Goal: Task Accomplishment & Management: Manage account settings

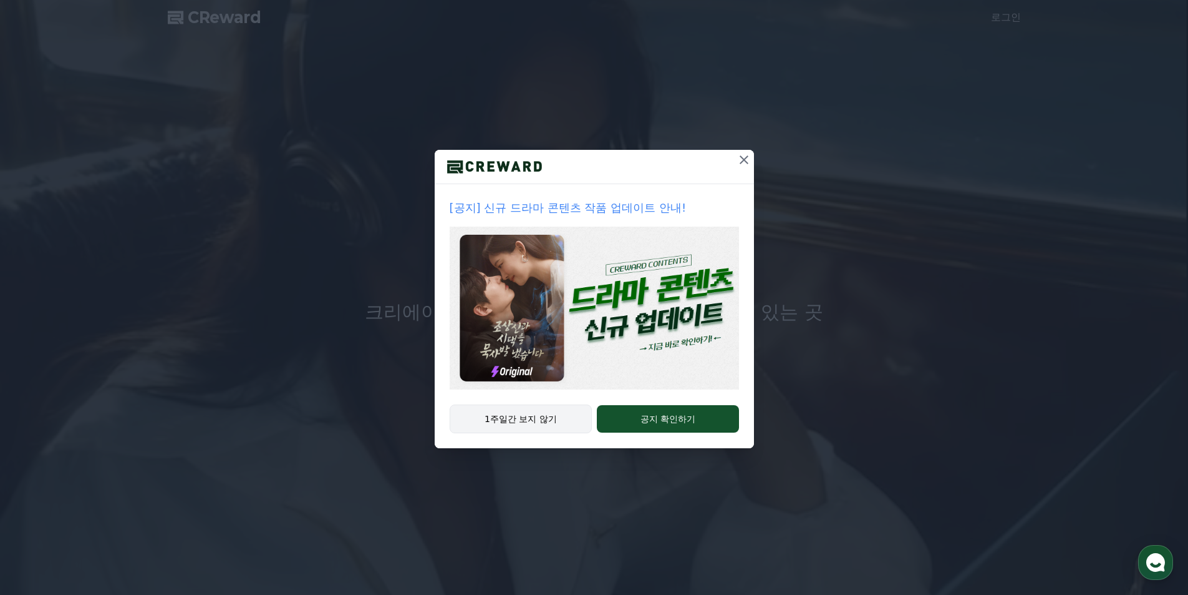
click at [498, 417] on button "1주일간 보지 않기" at bounding box center [521, 418] width 143 height 29
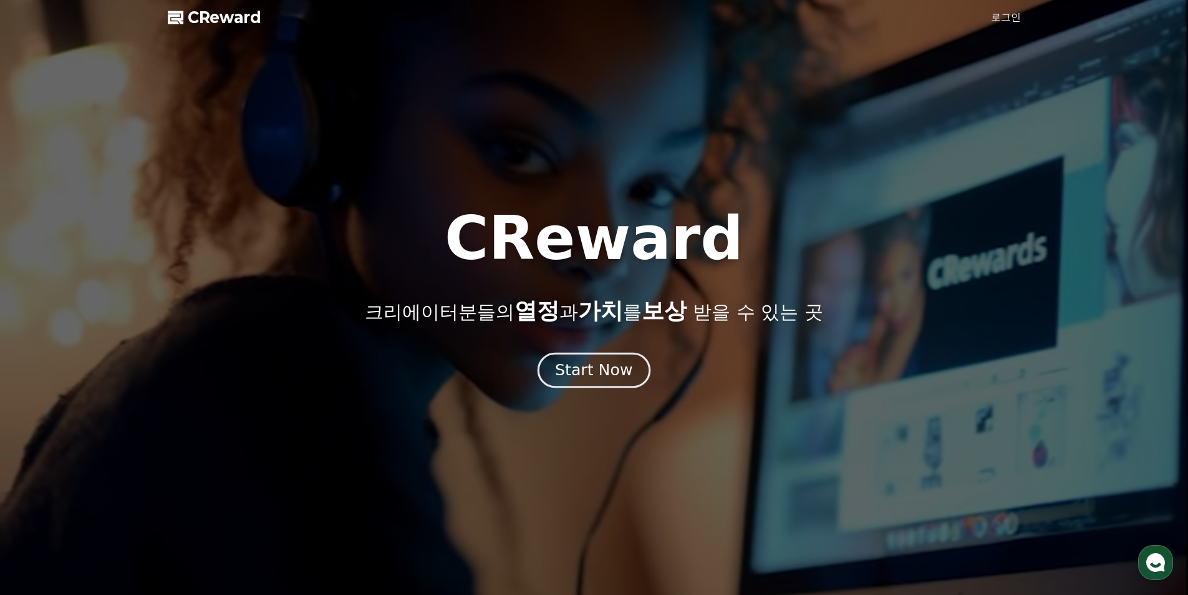
click at [608, 373] on div "Start Now" at bounding box center [593, 369] width 77 height 21
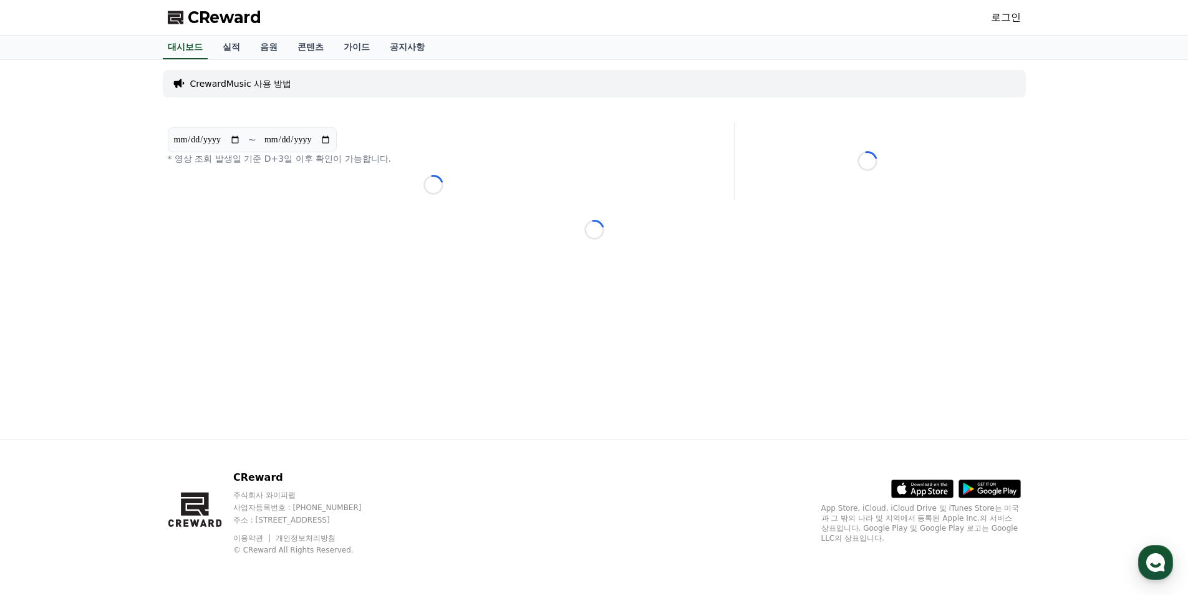
click at [366, 84] on div "CrewardMusic 사용 방법" at bounding box center [594, 83] width 863 height 27
click at [272, 83] on p "CrewardMusic 사용 방법" at bounding box center [241, 83] width 102 height 12
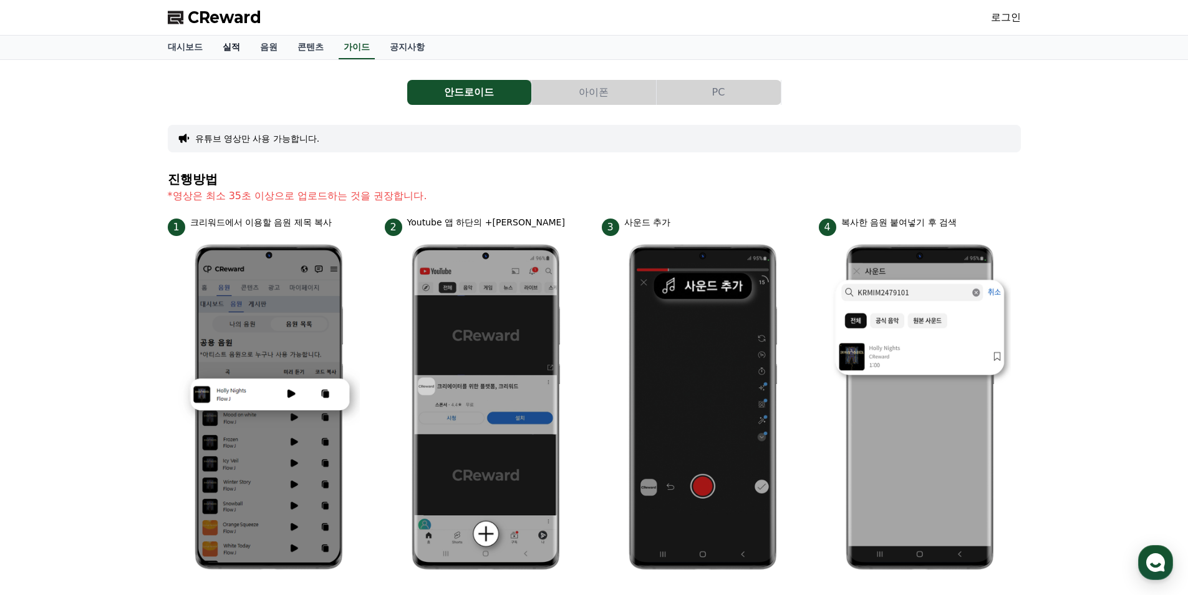
click at [228, 49] on link "실적" at bounding box center [231, 48] width 37 height 24
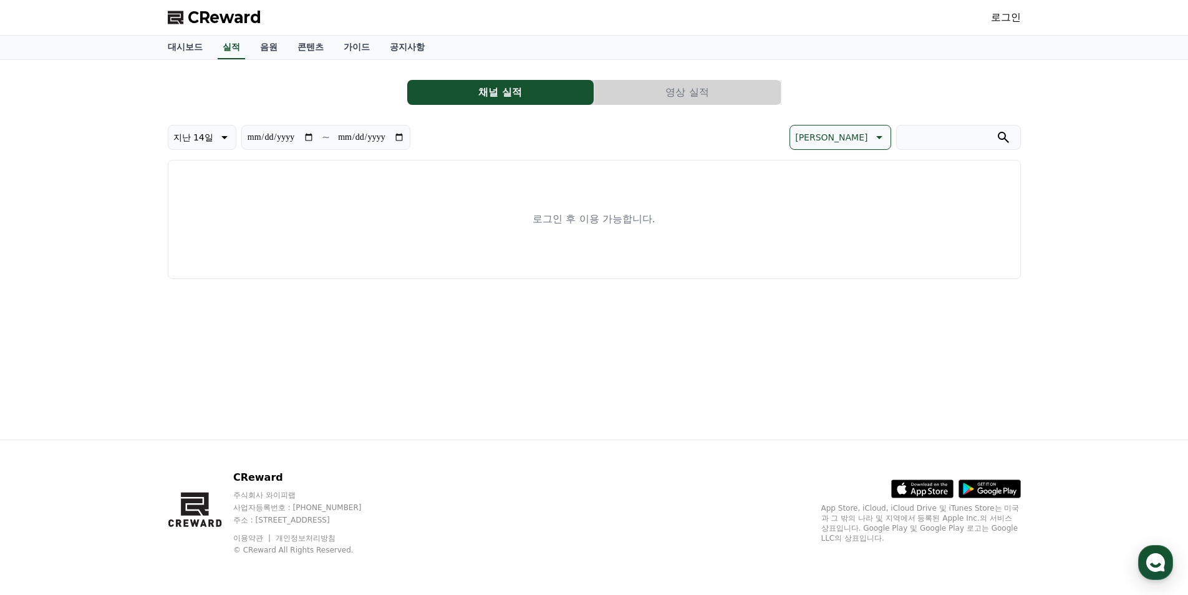
click at [1004, 22] on link "로그인" at bounding box center [1006, 17] width 30 height 15
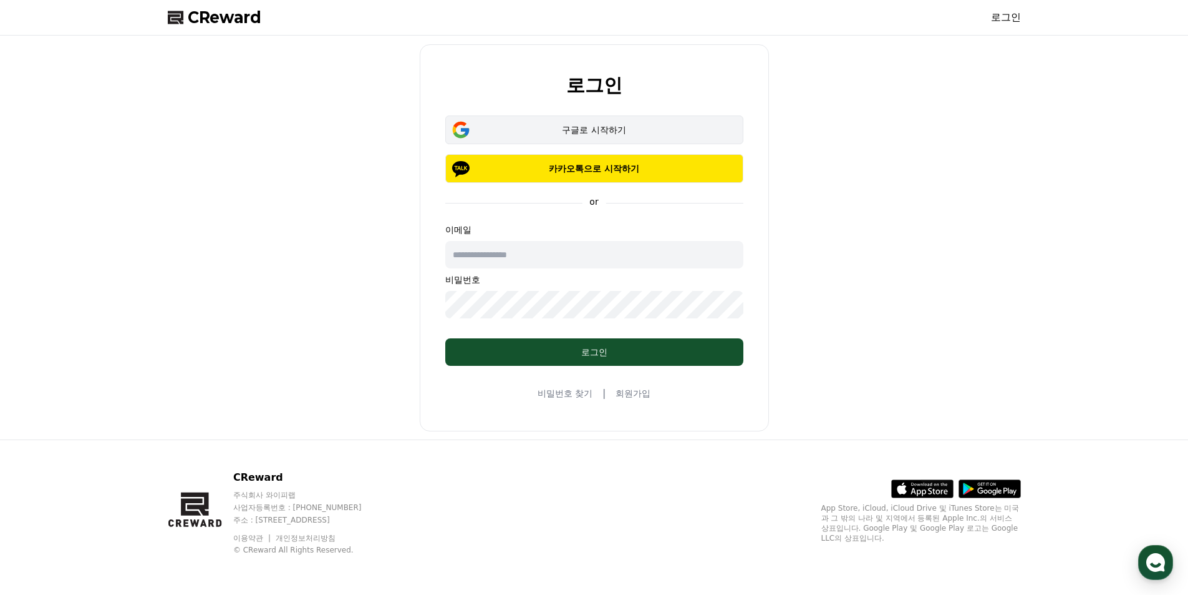
click at [632, 127] on div "구글로 시작하기" at bounding box center [595, 130] width 262 height 12
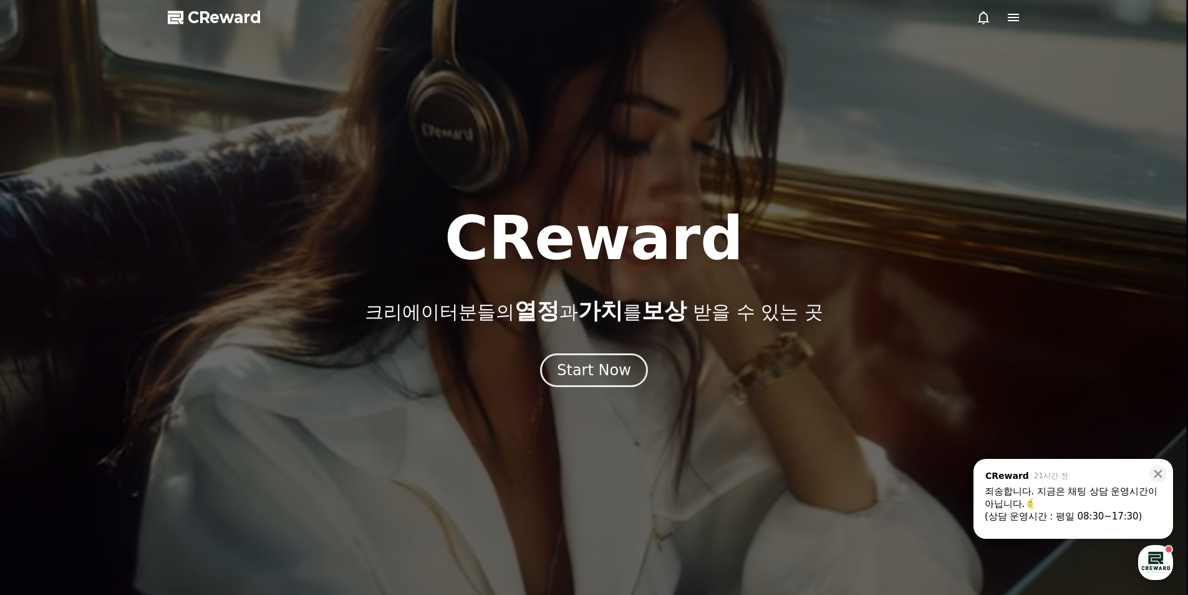
click at [1158, 561] on div "button" at bounding box center [1156, 562] width 35 height 35
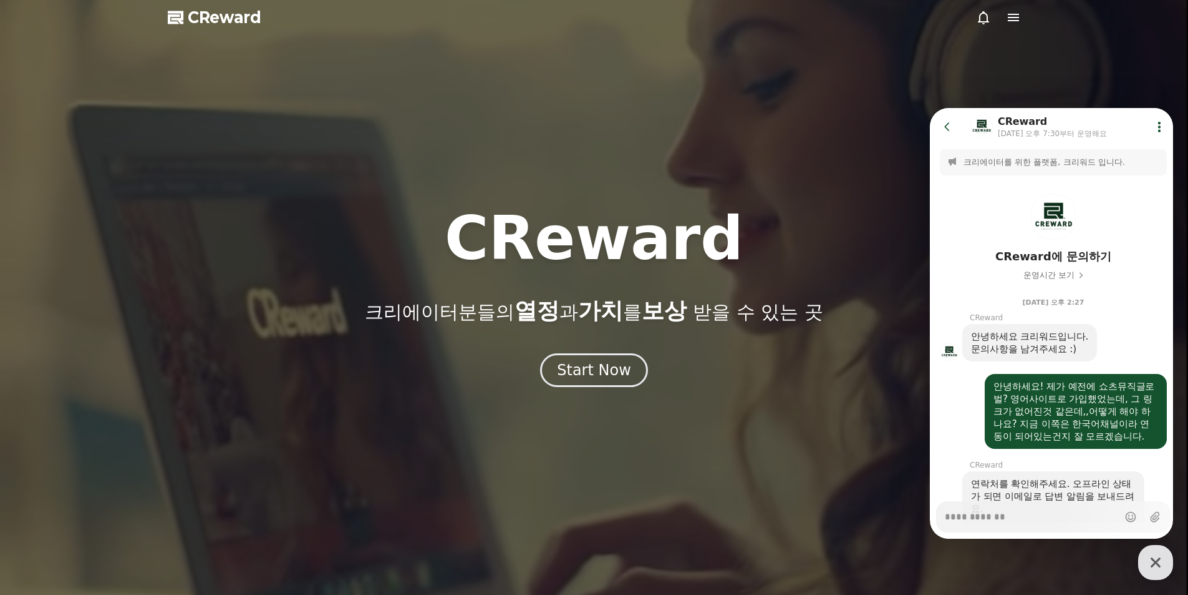
click at [841, 336] on div "CReward 크리에이터분들의 열정 과 가치 를 보상 받을 수 있는 곳 Start Now" at bounding box center [594, 297] width 1188 height 178
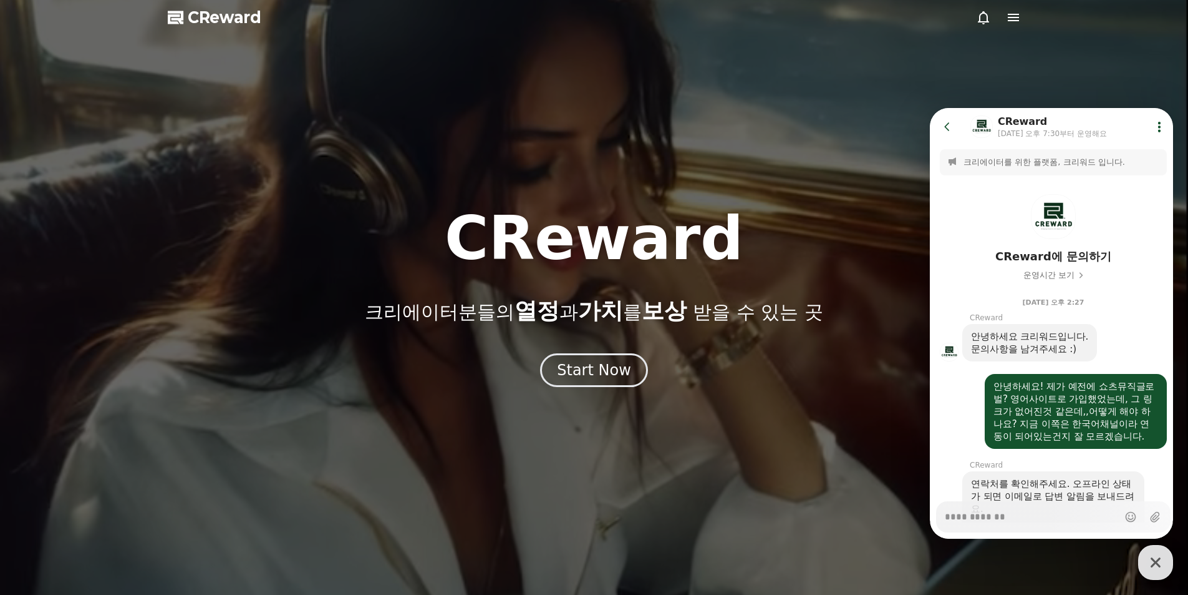
click at [852, 144] on div at bounding box center [594, 297] width 1188 height 595
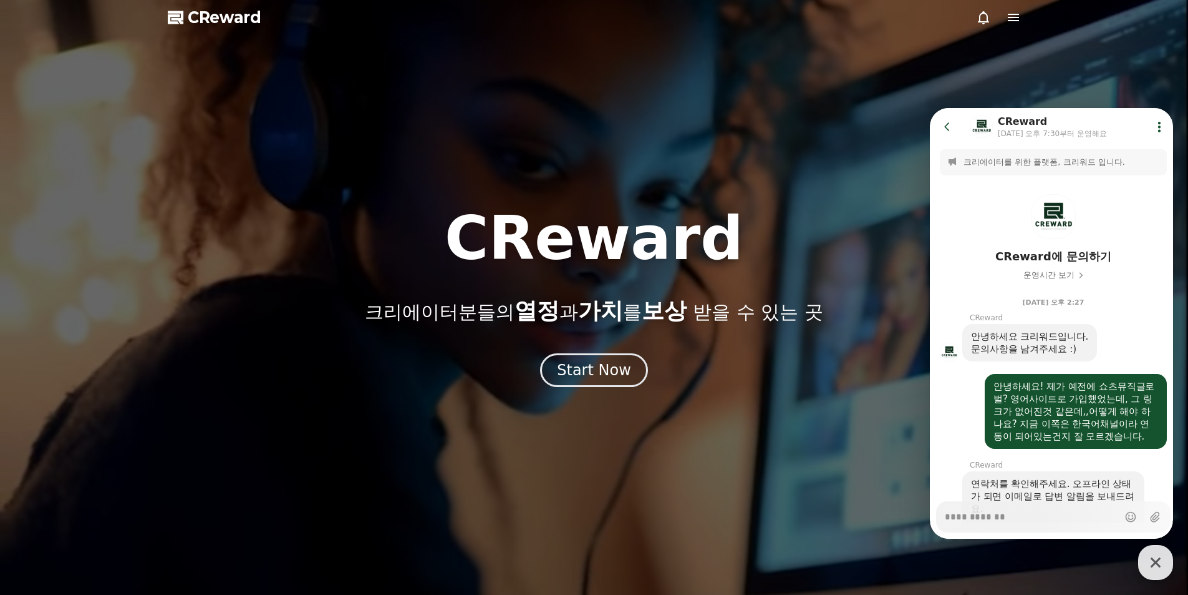
drag, startPoint x: 1157, startPoint y: 561, endPoint x: 1132, endPoint y: 547, distance: 29.0
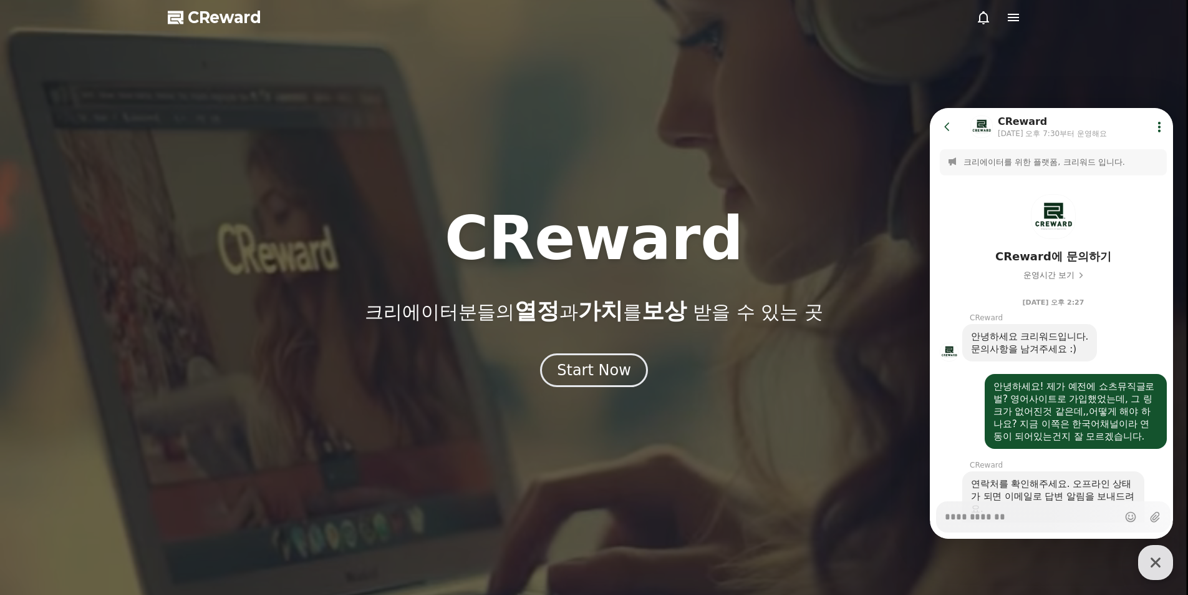
click at [1157, 561] on icon "button" at bounding box center [1156, 562] width 10 height 10
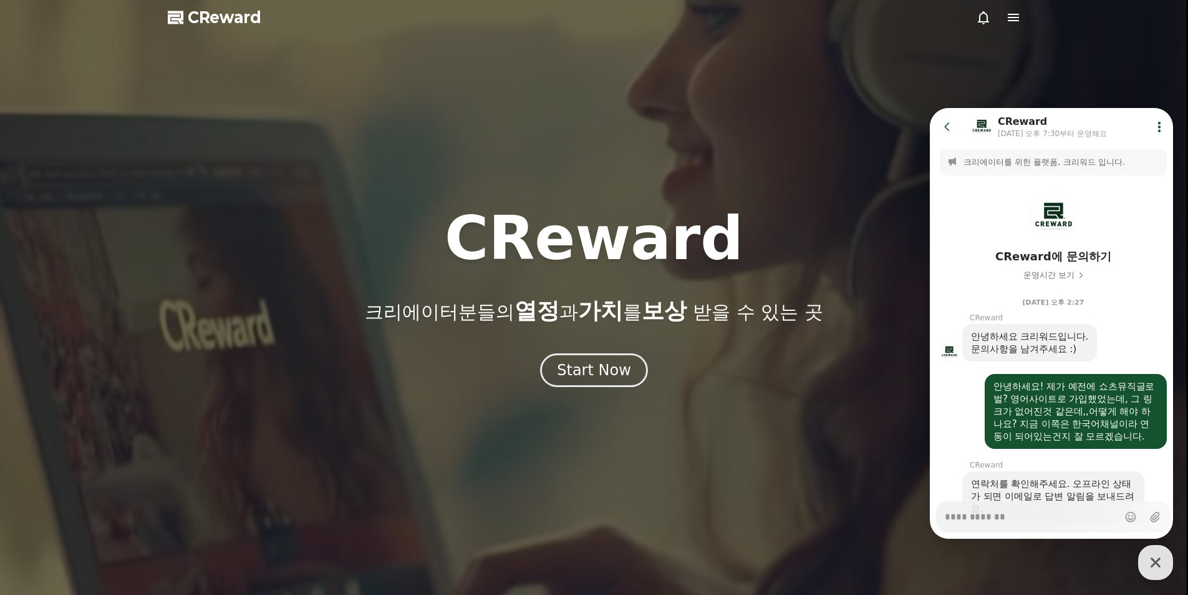
type textarea "*"
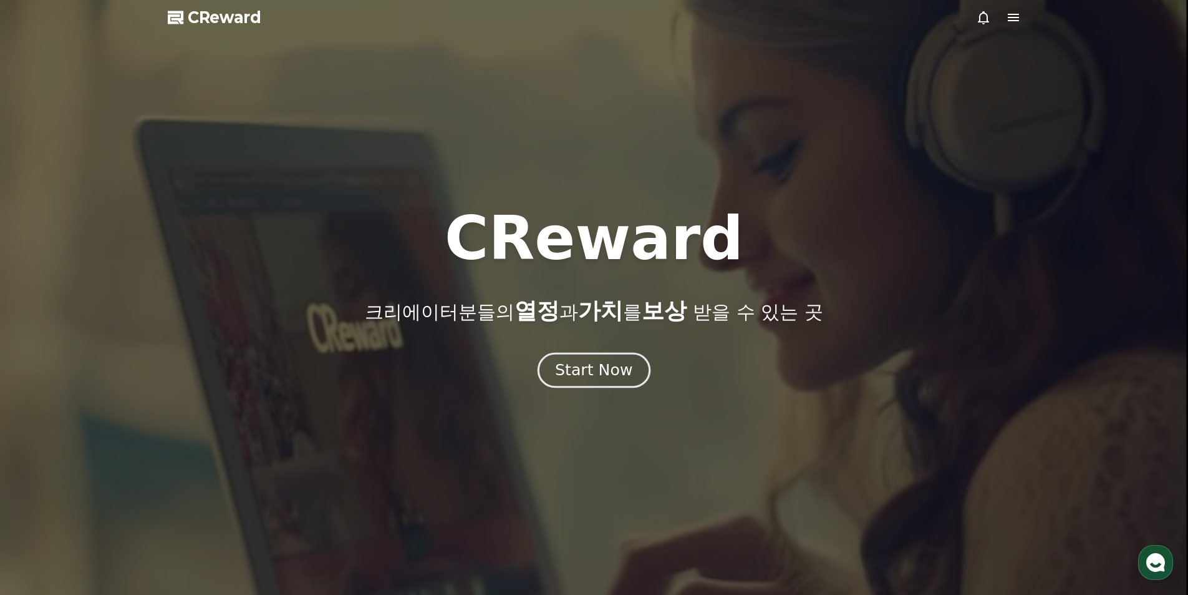
click at [592, 370] on div "Start Now" at bounding box center [593, 369] width 77 height 21
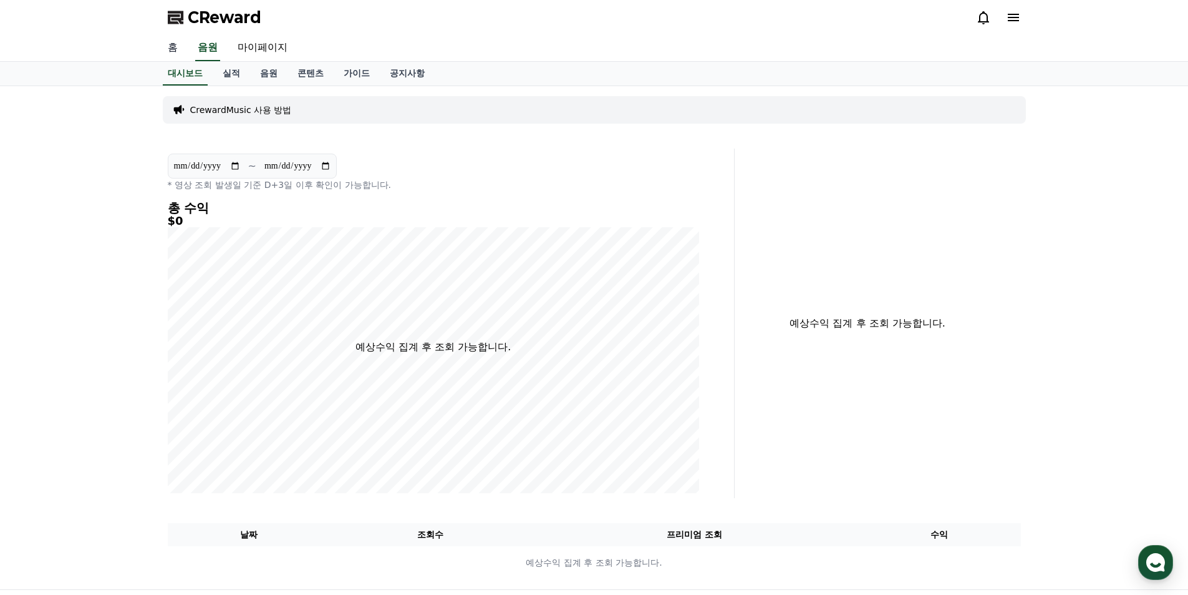
click at [171, 46] on link "홈" at bounding box center [173, 48] width 30 height 26
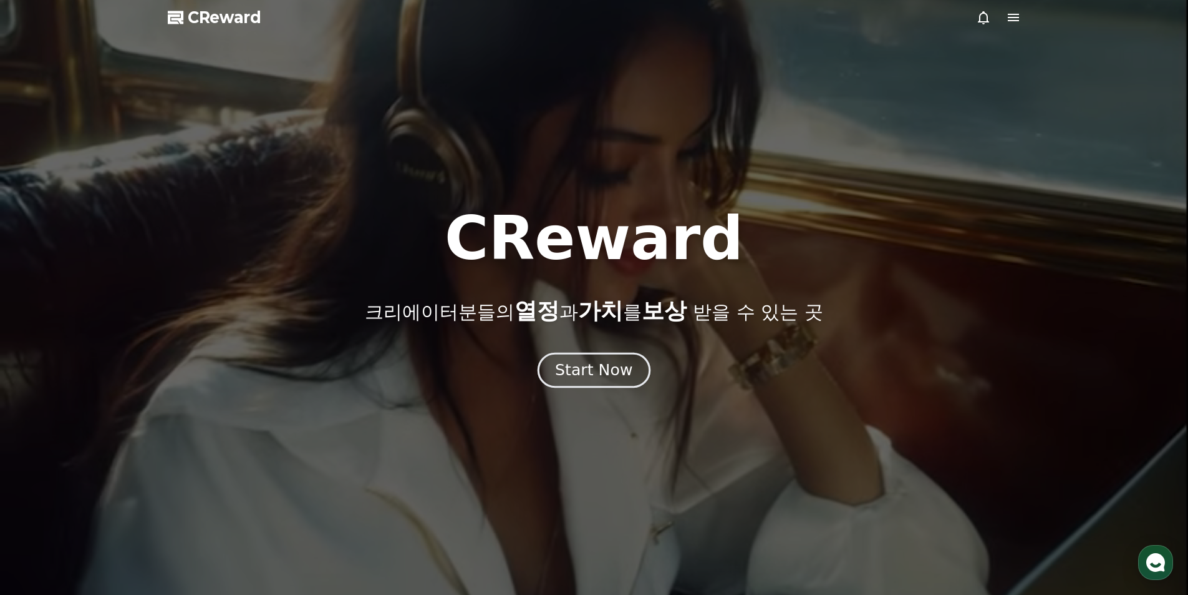
click at [598, 373] on div "Start Now" at bounding box center [593, 369] width 77 height 21
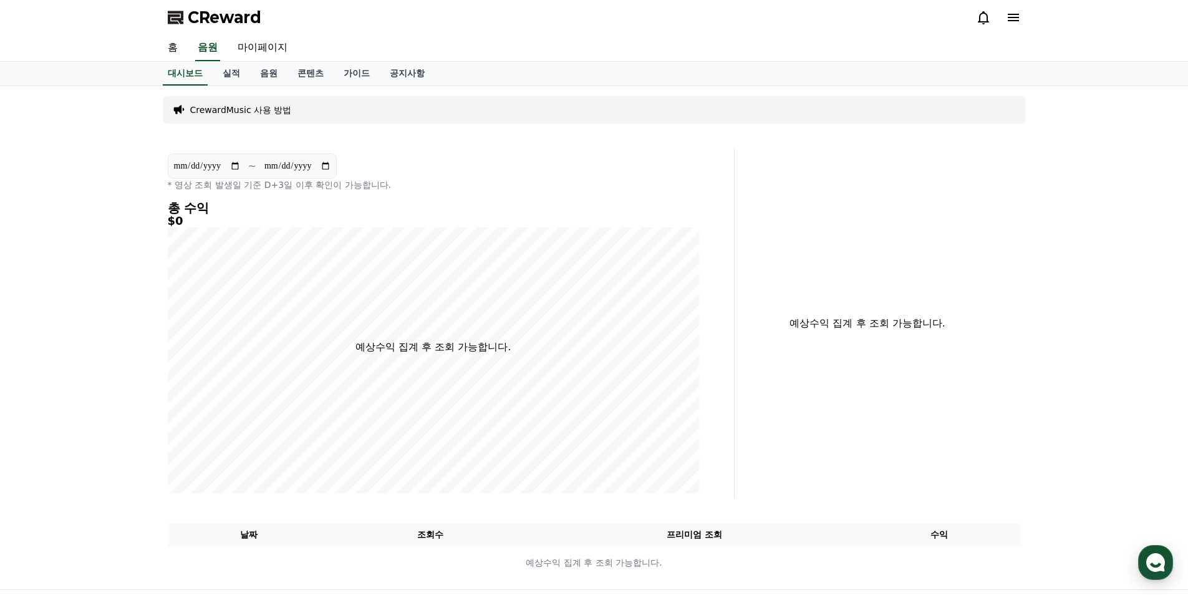
click at [321, 105] on div "CrewardMusic 사용 방법" at bounding box center [594, 109] width 863 height 27
click at [204, 109] on p "CrewardMusic 사용 방법" at bounding box center [241, 110] width 102 height 12
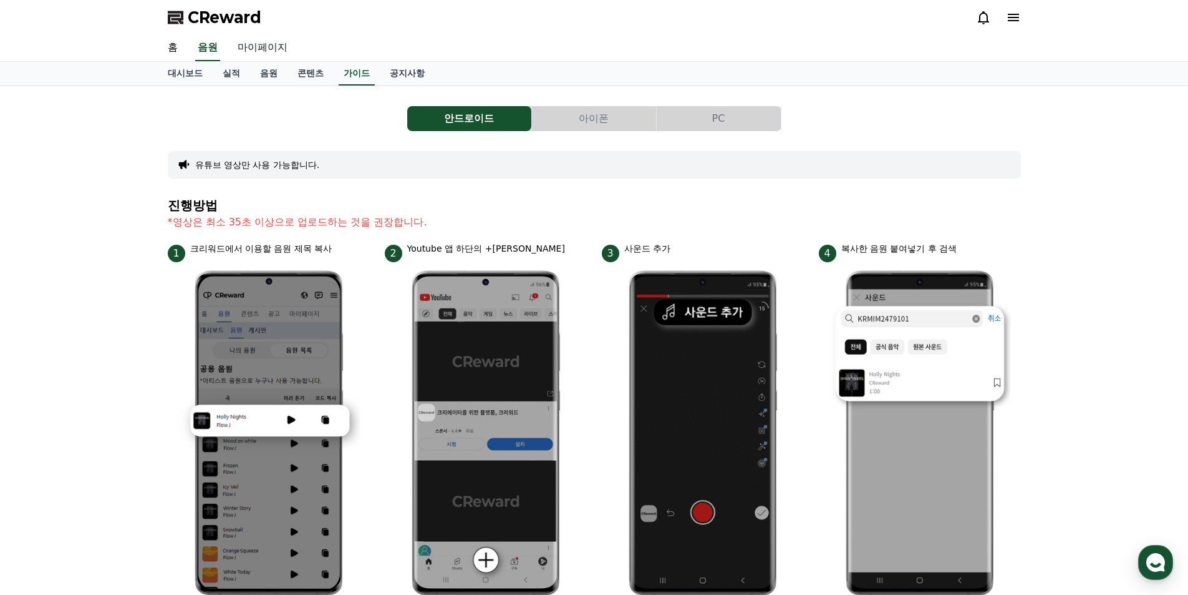
click at [263, 49] on link "마이페이지" at bounding box center [263, 48] width 70 height 26
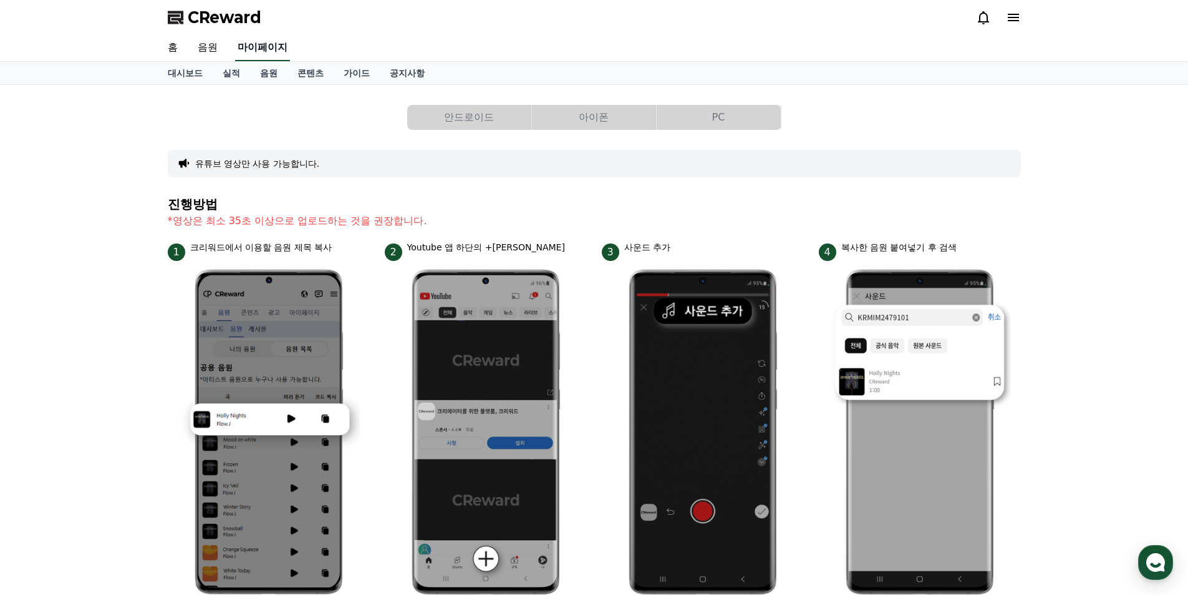
select select "**********"
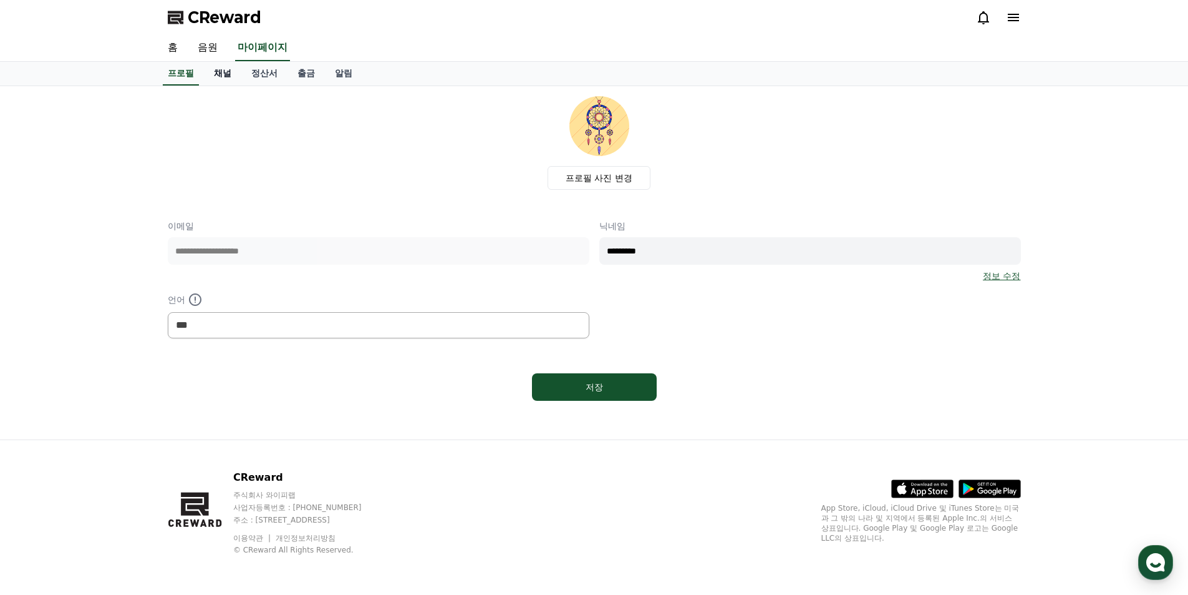
click at [224, 73] on link "채널" at bounding box center [222, 74] width 37 height 24
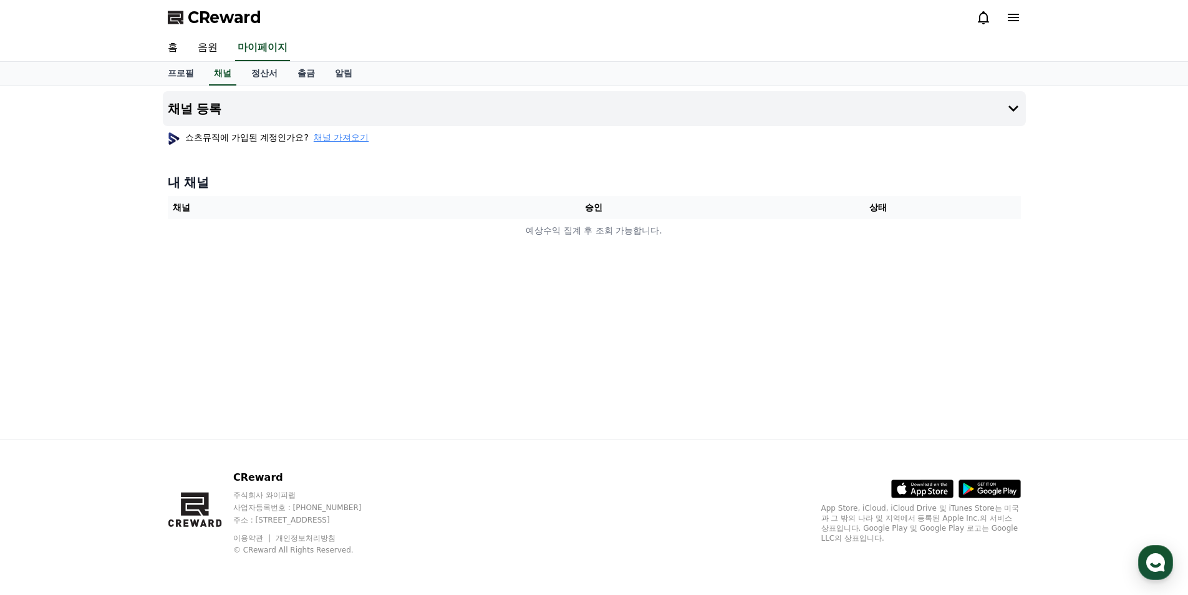
click at [352, 138] on span "채널 가져오기" at bounding box center [341, 137] width 55 height 12
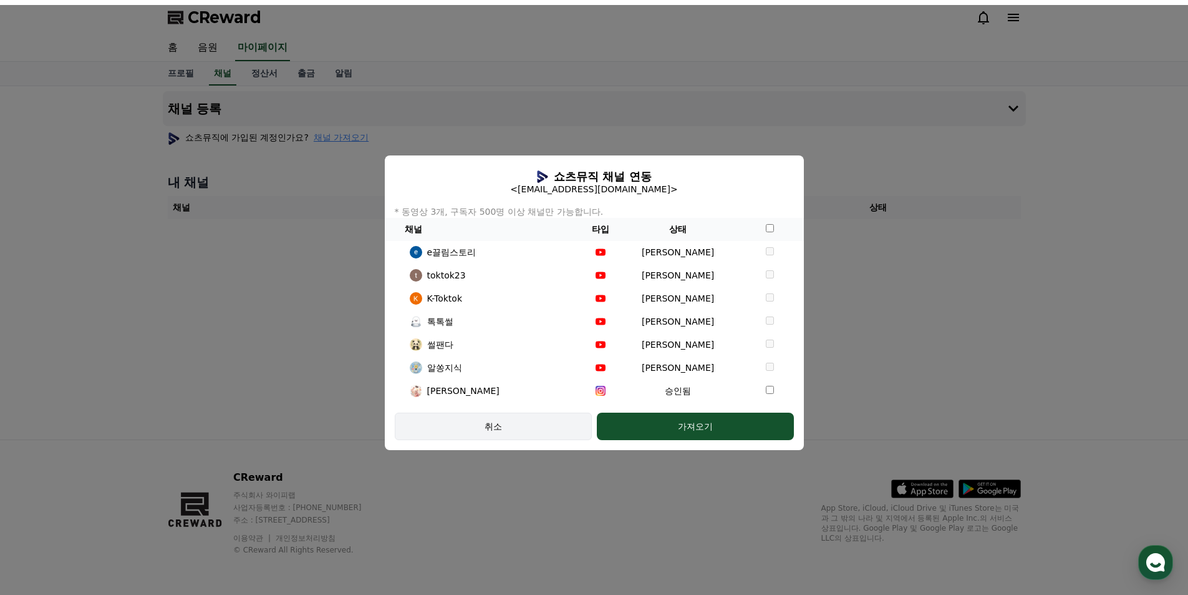
click at [528, 428] on div "취소" at bounding box center [493, 426] width 161 height 12
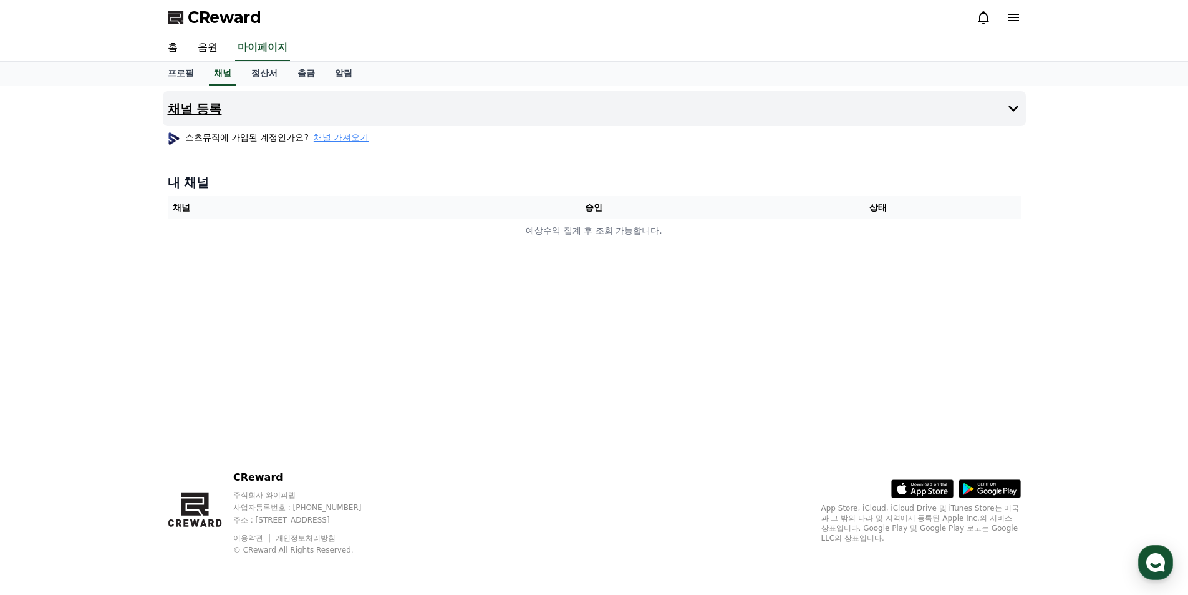
click at [1009, 111] on icon at bounding box center [1013, 108] width 15 height 15
